Goal: Task Accomplishment & Management: Use online tool/utility

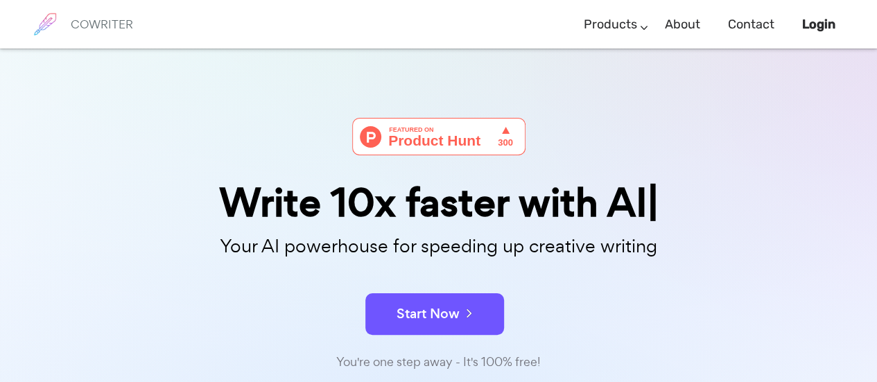
scroll to position [69, 0]
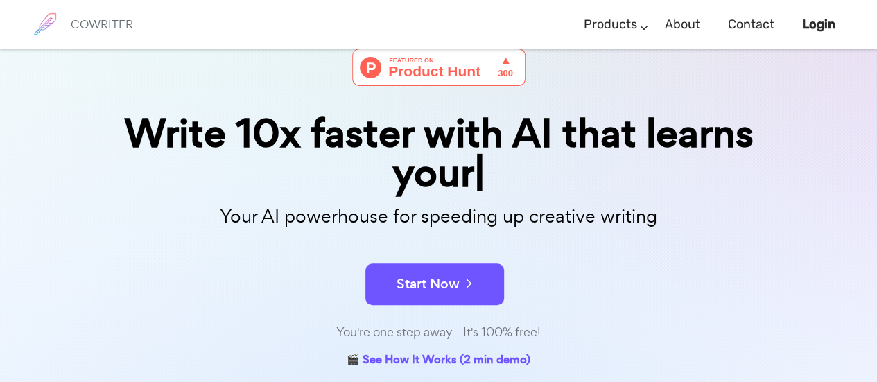
click at [412, 252] on div "Start Now" at bounding box center [438, 272] width 693 height 59
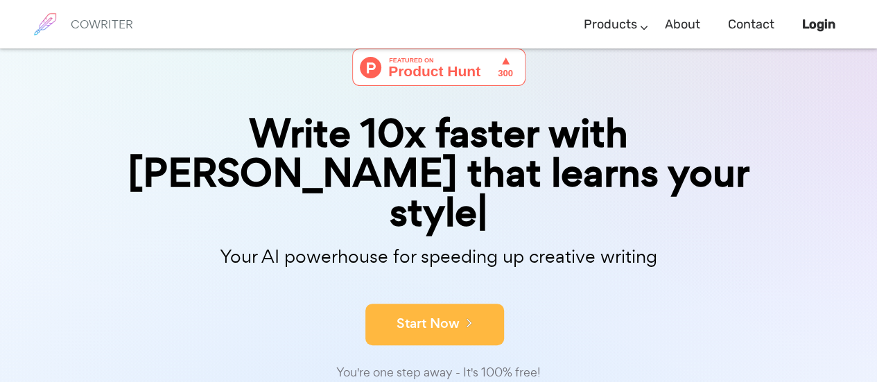
click at [417, 304] on button "Start Now" at bounding box center [434, 325] width 139 height 42
